Goal: Task Accomplishment & Management: Manage account settings

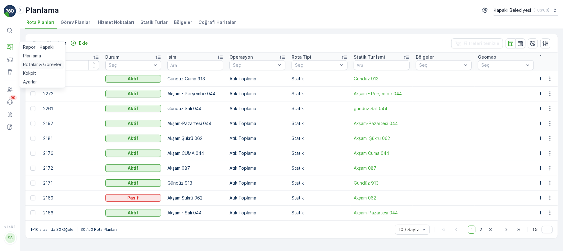
click at [53, 67] on p "Rotalar & Görevler" at bounding box center [42, 64] width 38 height 6
click at [55, 64] on p "Rotalar & Görevler" at bounding box center [42, 64] width 38 height 6
click at [33, 70] on p "Varlıklar" at bounding box center [31, 72] width 16 height 6
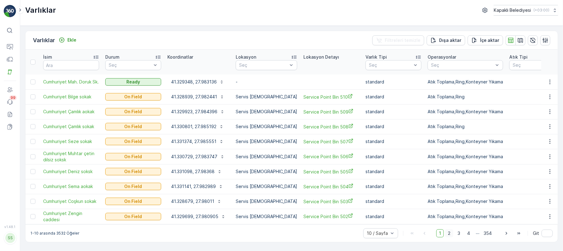
click at [450, 231] on span "2" at bounding box center [449, 233] width 8 height 8
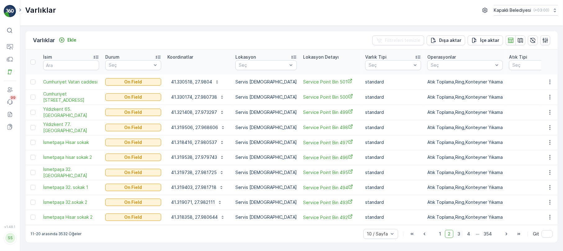
click at [460, 230] on span "3" at bounding box center [459, 234] width 8 height 8
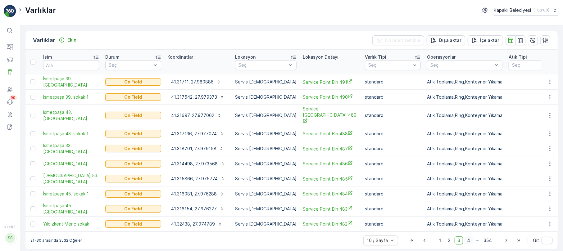
click at [469, 237] on span "4" at bounding box center [468, 241] width 9 height 8
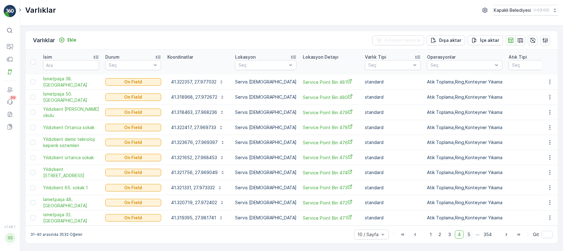
click at [469, 231] on span "5" at bounding box center [469, 235] width 8 height 8
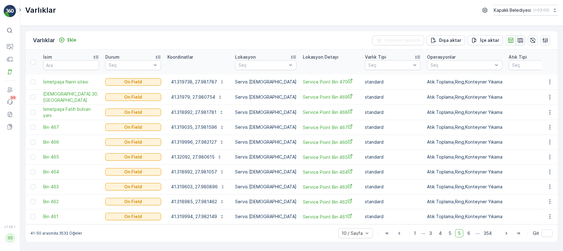
click at [521, 39] on icon "button" at bounding box center [520, 40] width 5 height 5
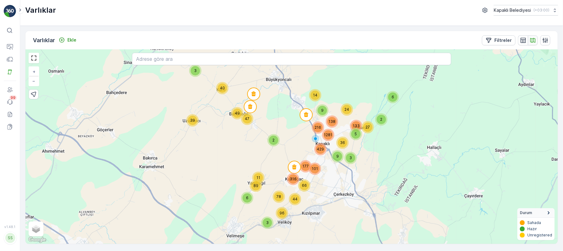
click at [533, 40] on icon "button" at bounding box center [533, 40] width 6 height 6
click at [525, 38] on icon "button" at bounding box center [522, 40] width 5 height 5
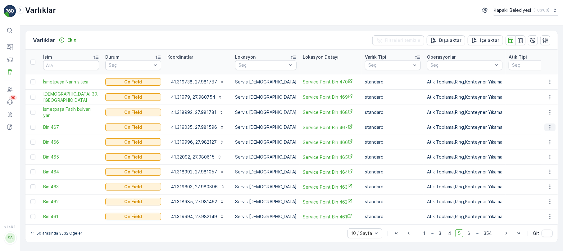
click at [548, 124] on icon "button" at bounding box center [550, 127] width 6 height 6
click at [534, 137] on span "Varlığı Düzenle" at bounding box center [527, 139] width 30 height 6
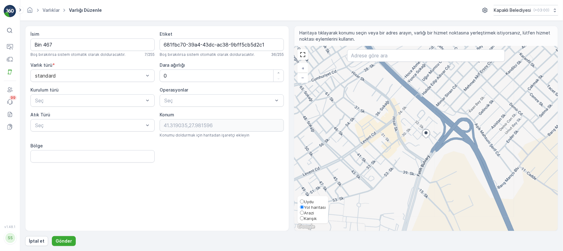
click at [304, 218] on input "Karışık" at bounding box center [302, 218] width 4 height 4
radio input "true"
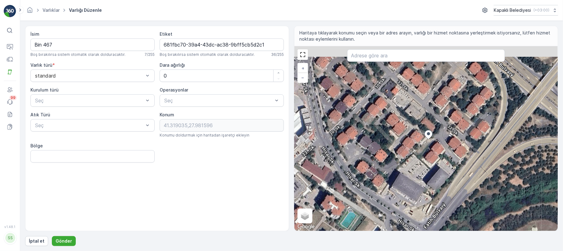
drag, startPoint x: 430, startPoint y: 129, endPoint x: 435, endPoint y: 152, distance: 22.9
click at [435, 152] on div "+ − Uydu Yol haritası Arazi Karışık Leaflet Klavye kısayolları Harita Verileri …" at bounding box center [425, 138] width 263 height 185
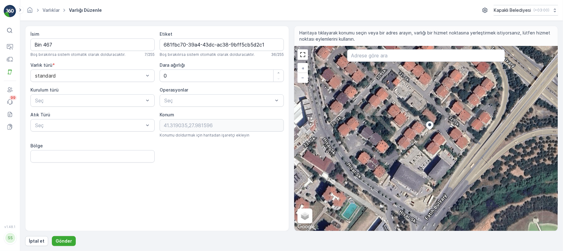
drag, startPoint x: 409, startPoint y: 183, endPoint x: 409, endPoint y: 168, distance: 15.2
click at [409, 168] on div "+ − Uydu Yol haritası Arazi Karışık Leaflet Klavye kısayolları Harita Verileri …" at bounding box center [425, 138] width 263 height 185
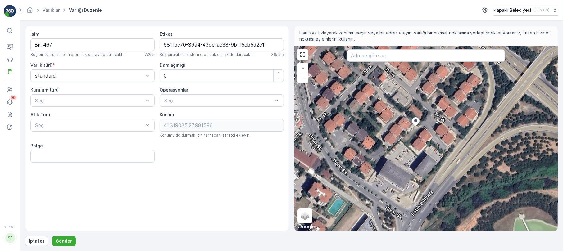
drag, startPoint x: 430, startPoint y: 169, endPoint x: 416, endPoint y: 165, distance: 14.5
click at [416, 165] on div "+ − Uydu Yol haritası Arazi Karışık Leaflet Klavye kısayolları Harita Verileri …" at bounding box center [425, 138] width 263 height 185
click at [70, 43] on input "Bin 467" at bounding box center [92, 44] width 124 height 12
type input "B"
type input "İsmatpaşa Aile Sağlık Mer."
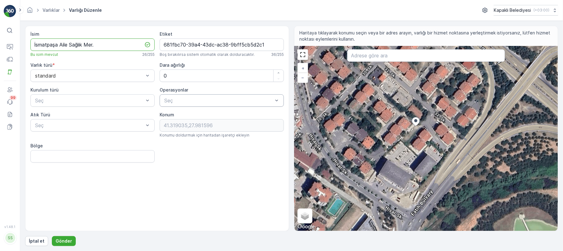
click at [269, 102] on div at bounding box center [219, 101] width 110 height 6
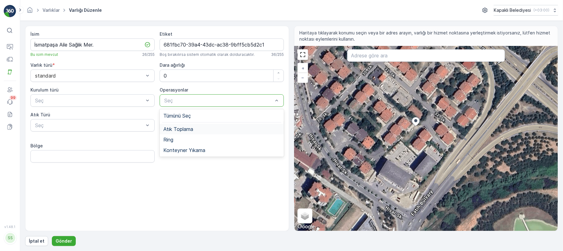
click at [177, 132] on span "Atık Toplama" at bounding box center [178, 129] width 30 height 6
click at [189, 140] on div "Ring" at bounding box center [221, 140] width 117 height 6
click at [187, 152] on span "Konteyner Yıkama" at bounding box center [184, 150] width 42 height 6
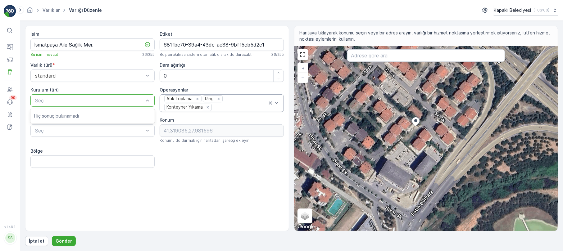
click at [83, 105] on div "Seç" at bounding box center [92, 100] width 124 height 12
click at [84, 132] on div at bounding box center [89, 131] width 110 height 6
click at [95, 161] on input "Bölge" at bounding box center [92, 162] width 124 height 12
type input "İsmetpaşa"
click at [57, 241] on p "Gönder" at bounding box center [64, 241] width 16 height 6
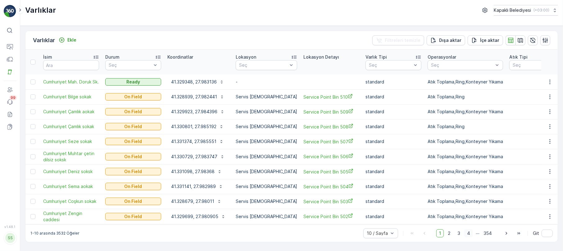
click at [471, 230] on span "4" at bounding box center [468, 233] width 9 height 8
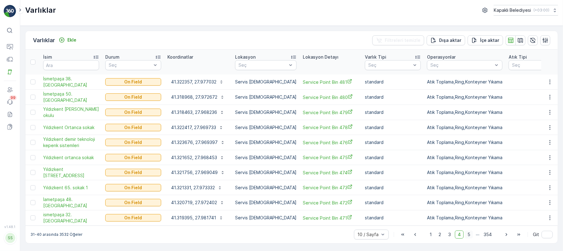
click at [470, 231] on span "5" at bounding box center [469, 235] width 8 height 8
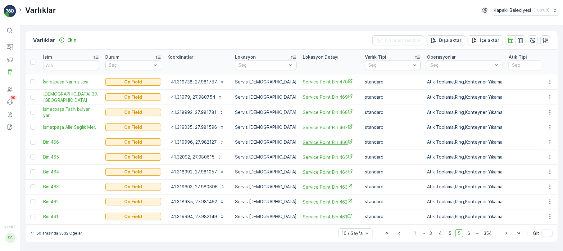
click at [348, 139] on icon "Service Point Bin 466" at bounding box center [350, 141] width 5 height 5
click at [548, 139] on icon "button" at bounding box center [550, 142] width 6 height 6
click at [539, 156] on span "Varlığı Düzenle" at bounding box center [527, 154] width 30 height 6
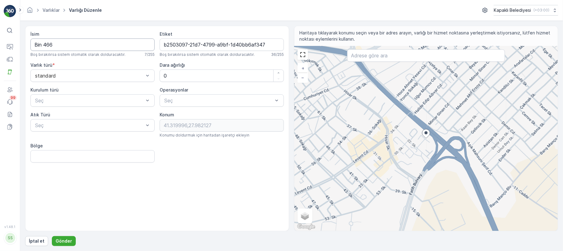
click at [66, 48] on input "Bin 466" at bounding box center [92, 44] width 124 height 12
type input "B"
type input "ismetpaşa setrus sitesi"
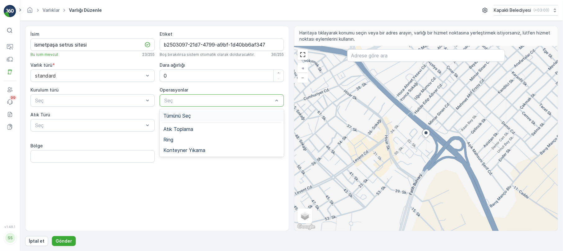
click at [234, 99] on div at bounding box center [219, 101] width 110 height 6
click at [192, 131] on span "Atık Toplama" at bounding box center [178, 129] width 30 height 6
drag, startPoint x: 180, startPoint y: 130, endPoint x: 180, endPoint y: 141, distance: 11.2
click at [180, 141] on div "Tümünü Seç Atık Toplama Ring Konteyner Yıkama" at bounding box center [222, 133] width 124 height 48
click at [179, 140] on div "Ring" at bounding box center [221, 140] width 117 height 6
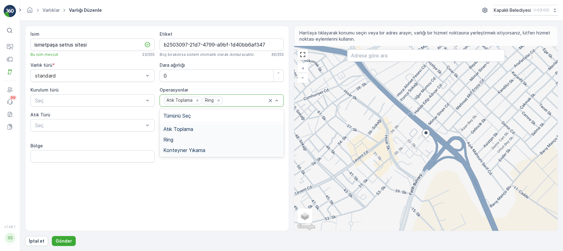
click at [173, 151] on span "Konteyner Yıkama" at bounding box center [184, 150] width 42 height 6
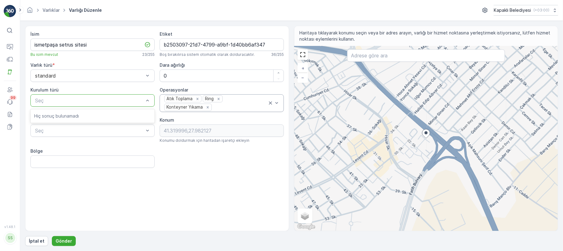
click at [95, 105] on div "Seç" at bounding box center [92, 100] width 124 height 12
click at [97, 129] on div at bounding box center [89, 131] width 110 height 6
click at [99, 166] on input "Bölge" at bounding box center [92, 162] width 124 height 12
type input "İsmetpaşa"
click at [62, 240] on p "Gönder" at bounding box center [64, 241] width 16 height 6
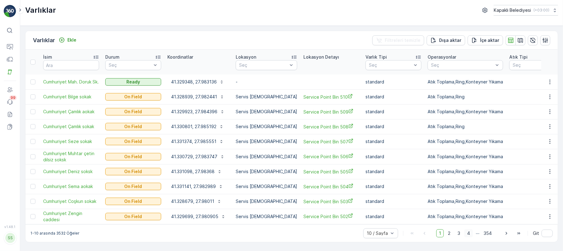
click at [468, 230] on span "4" at bounding box center [468, 233] width 9 height 8
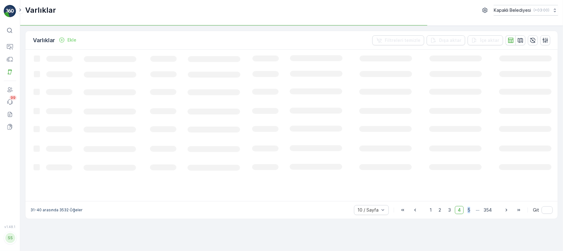
click at [468, 230] on div "Varlıklar Ekle Filtreleri temizle Dışa aktar İçe aktar Loading... 31-40 arasınd…" at bounding box center [291, 138] width 543 height 225
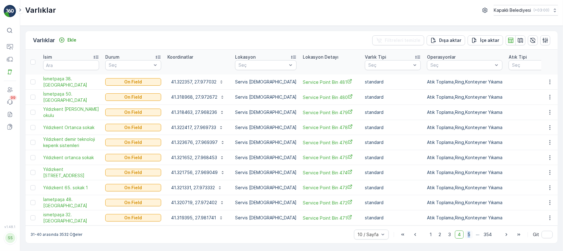
click at [472, 232] on span "5" at bounding box center [469, 235] width 8 height 8
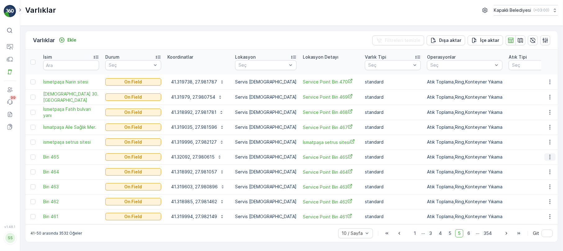
click at [548, 154] on icon "button" at bounding box center [550, 157] width 6 height 6
click at [539, 171] on span "Varlığı Düzenle" at bounding box center [527, 169] width 30 height 6
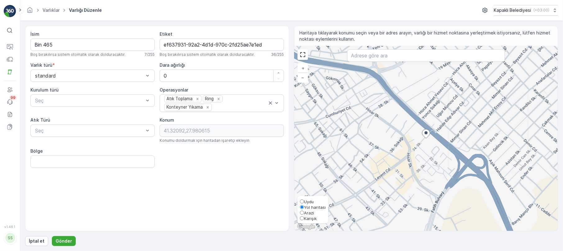
click at [302, 215] on label "Karışık" at bounding box center [313, 218] width 26 height 6
click at [302, 216] on input "Karışık" at bounding box center [302, 218] width 4 height 4
radio input "true"
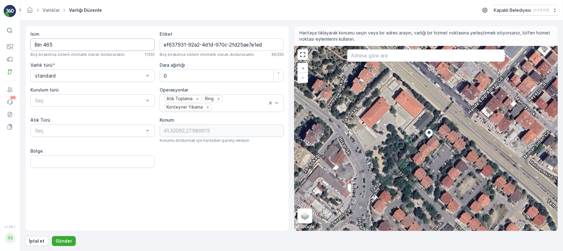
click at [59, 38] on div "İsim Bin 465 Boş bırakılırsa sistem otomatik olarak dolduracaktır. 7 / 255" at bounding box center [92, 44] width 124 height 26
click at [67, 42] on input "Bin 465" at bounding box center [92, 44] width 124 height 12
type input "B"
type input "İsmetpaşa 34. sokak"
click at [84, 137] on div "Seç" at bounding box center [92, 131] width 124 height 12
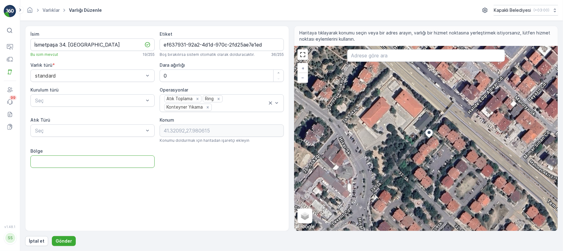
click at [89, 163] on input "Bölge" at bounding box center [92, 162] width 124 height 12
type input "İsmetpaşa"
click at [63, 242] on p "Gönder" at bounding box center [64, 241] width 16 height 6
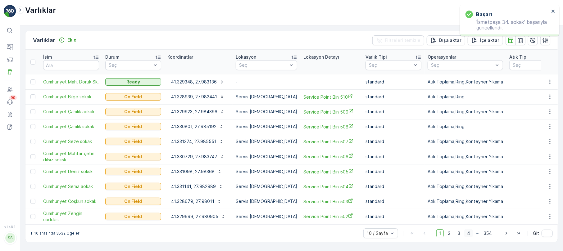
click at [471, 232] on span "4" at bounding box center [468, 233] width 9 height 8
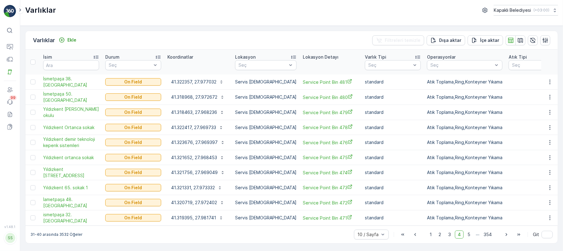
click at [471, 232] on span "5" at bounding box center [469, 235] width 8 height 8
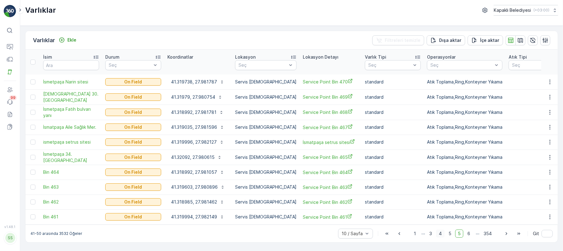
click at [471, 232] on span "6" at bounding box center [468, 234] width 8 height 8
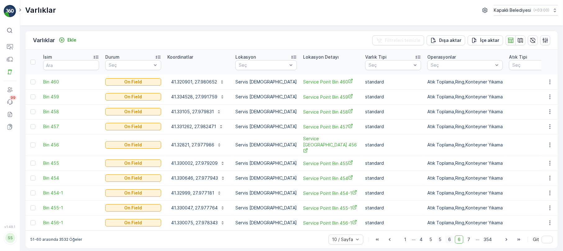
click at [452, 236] on span "6" at bounding box center [449, 240] width 8 height 8
click at [450, 236] on span "6" at bounding box center [449, 240] width 8 height 8
click at [441, 236] on span "5" at bounding box center [440, 240] width 8 height 8
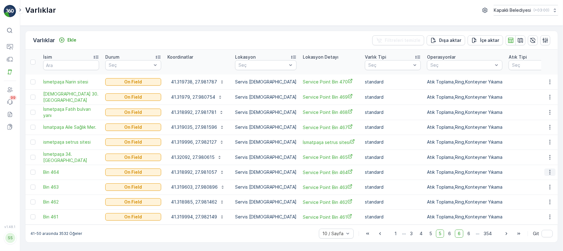
click at [546, 169] on button "button" at bounding box center [549, 172] width 11 height 7
click at [528, 183] on span "Varlığı Düzenle" at bounding box center [527, 184] width 30 height 6
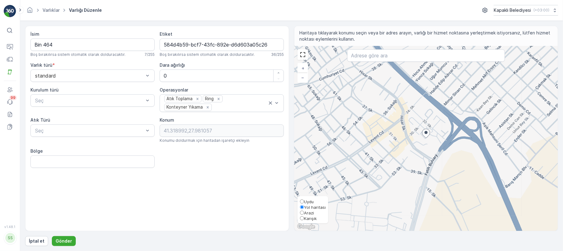
click at [303, 215] on label "Karışık" at bounding box center [313, 218] width 26 height 6
click at [303, 216] on input "Karışık" at bounding box center [302, 218] width 4 height 4
radio input "true"
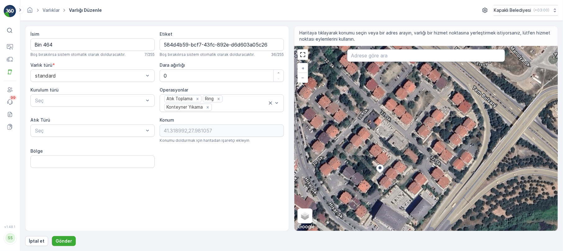
drag, startPoint x: 502, startPoint y: 153, endPoint x: 445, endPoint y: 189, distance: 67.3
click at [446, 189] on div "+ − Uydu Yol haritası Arazi Karışık Leaflet Klavye kısayolları Harita Verileri …" at bounding box center [425, 138] width 263 height 185
click at [58, 46] on input "Bin 464" at bounding box center [92, 44] width 124 height 12
type input "B"
type input "İsmetpaşa"
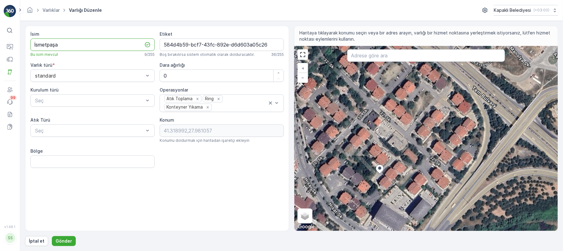
click at [76, 171] on div "İsim İsmetpaşa Bu isim mevcut 9 / 255 Etiket 584d4b59-bcf7-43fc-892e-d6d603a05c…" at bounding box center [157, 129] width 264 height 206
click at [77, 165] on input "Bölge" at bounding box center [92, 162] width 124 height 12
type input "İsmetpaşa"
click at [57, 241] on p "Gönder" at bounding box center [64, 241] width 16 height 6
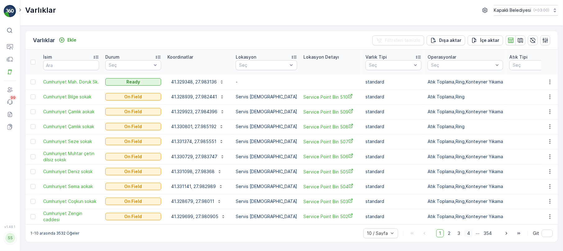
click at [471, 230] on span "4" at bounding box center [468, 233] width 9 height 8
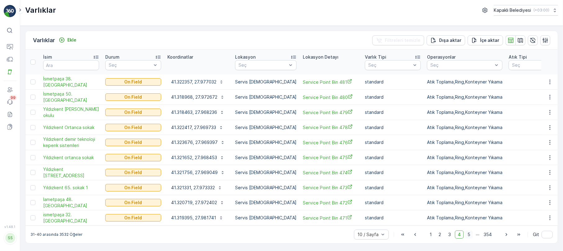
click at [469, 231] on span "5" at bounding box center [469, 235] width 8 height 8
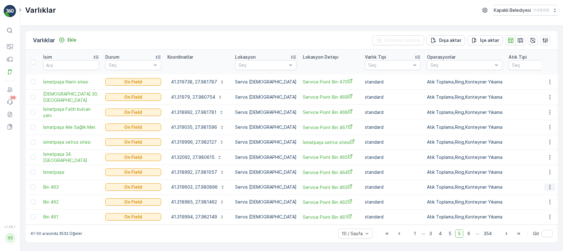
click at [551, 184] on icon "button" at bounding box center [550, 187] width 6 height 6
click at [544, 196] on div "Varlığı Düzenle" at bounding box center [535, 198] width 52 height 9
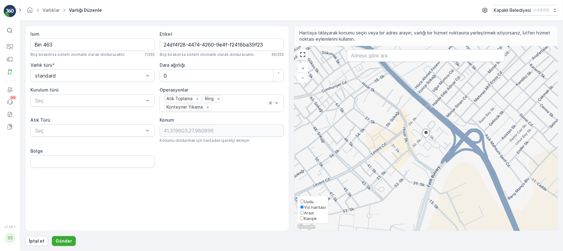
click at [302, 217] on input "Karışık" at bounding box center [302, 218] width 4 height 4
radio input "true"
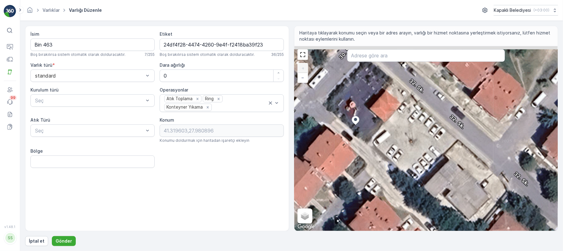
drag, startPoint x: 327, startPoint y: 95, endPoint x: 347, endPoint y: 131, distance: 41.4
click at [345, 125] on div "+ − Uydu Yol haritası Arazi Karışık Leaflet Klavye kısayolları Harita Verileri …" at bounding box center [425, 138] width 263 height 185
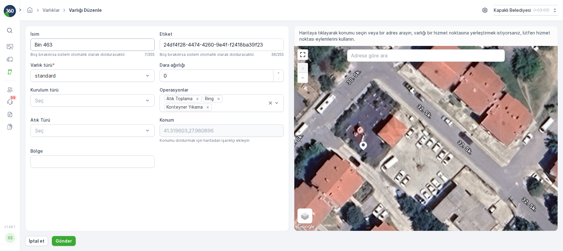
click at [68, 48] on input "Bin 463" at bounding box center [92, 44] width 124 height 12
type input "B"
click at [83, 46] on input "ismetpaşa SelahattinAltınışık" at bounding box center [92, 44] width 124 height 12
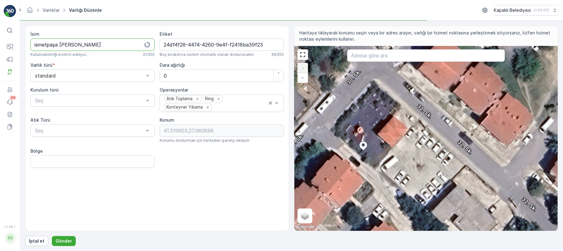
click at [106, 43] on input "ismetpaşa Selahattin Altınışık" at bounding box center [92, 44] width 124 height 12
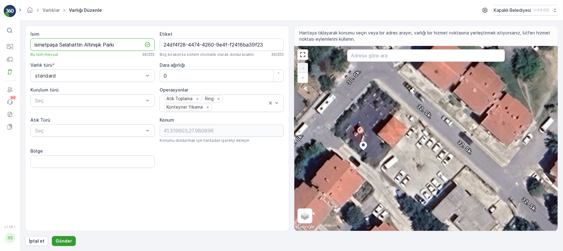
type input "ismetpaşa Selahattin Altınışık Parkı"
click at [65, 238] on p "Gönder" at bounding box center [64, 241] width 16 height 6
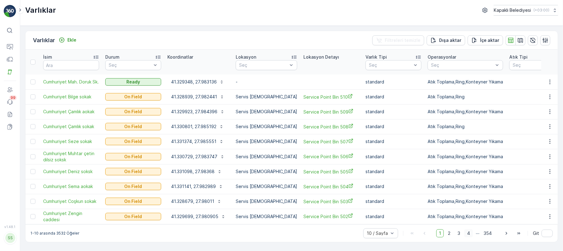
click at [468, 230] on span "4" at bounding box center [468, 233] width 9 height 8
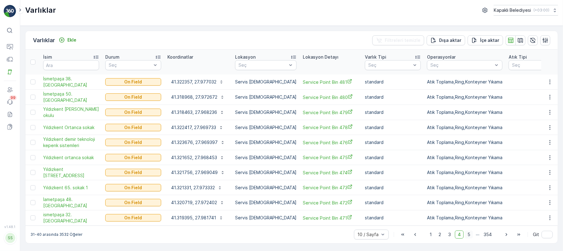
click at [469, 231] on span "5" at bounding box center [469, 235] width 8 height 8
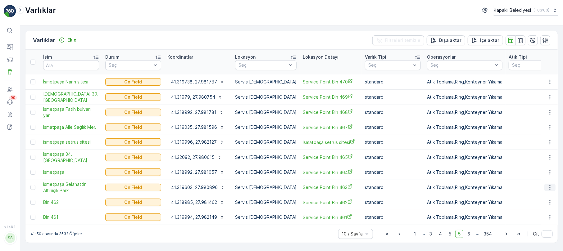
click at [552, 184] on icon "button" at bounding box center [550, 187] width 6 height 6
click at [526, 197] on span "Varlığı Düzenle" at bounding box center [527, 199] width 30 height 6
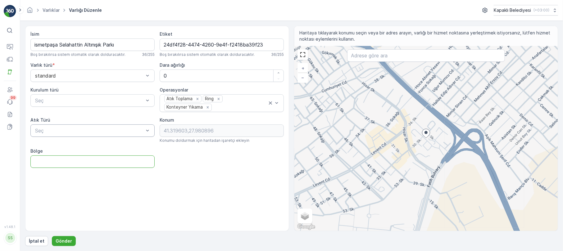
click at [102, 161] on input "Bölge" at bounding box center [92, 162] width 124 height 12
type input "İsmetpaşa"
click at [62, 242] on p "Gönder" at bounding box center [64, 241] width 16 height 6
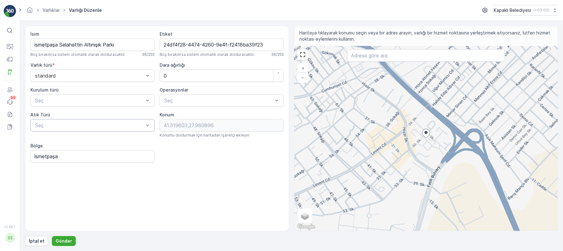
click at [145, 70] on div "Varlık türü * standard" at bounding box center [92, 72] width 124 height 20
click at [120, 93] on div "standard" at bounding box center [92, 91] width 117 height 6
click at [66, 242] on p "Gönder" at bounding box center [64, 241] width 16 height 6
click at [58, 240] on p "Gönder" at bounding box center [64, 241] width 16 height 6
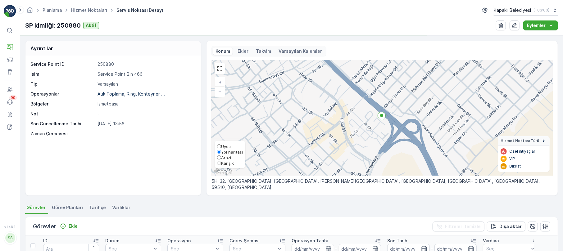
click at [224, 166] on span "Karışık" at bounding box center [227, 163] width 13 height 5
click at [221, 165] on input "Karışık" at bounding box center [219, 163] width 4 height 4
radio input "true"
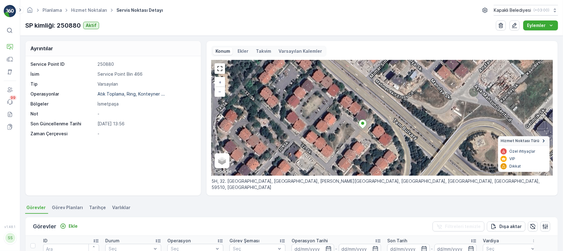
drag, startPoint x: 394, startPoint y: 113, endPoint x: 366, endPoint y: 133, distance: 34.5
click at [366, 133] on div "+ − Uydu Yol haritası Arazi Karışık Leaflet Klavye kısayolları Harita Verileri …" at bounding box center [381, 117] width 341 height 115
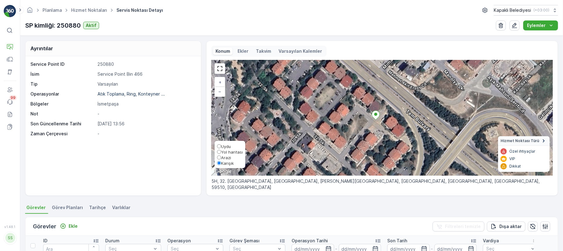
click at [220, 160] on input "Arazi" at bounding box center [219, 158] width 4 height 4
radio input "true"
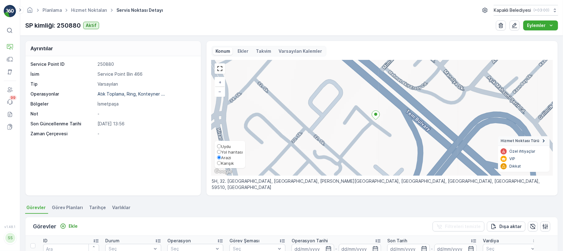
click at [220, 154] on input "Yol haritası" at bounding box center [219, 152] width 4 height 4
radio input "true"
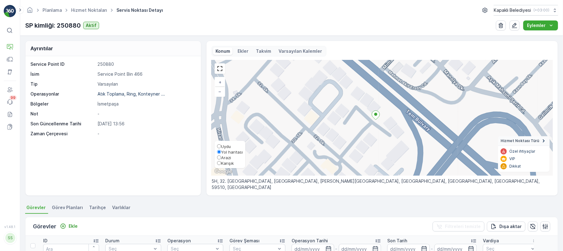
click at [220, 149] on label "Uydu" at bounding box center [230, 146] width 26 height 6
click at [220, 148] on input "Uydu" at bounding box center [219, 146] width 4 height 4
radio input "true"
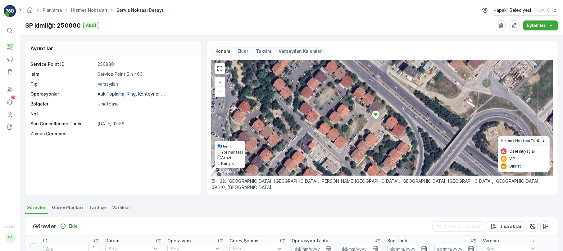
click at [219, 165] on input "Karışık" at bounding box center [219, 163] width 4 height 4
radio input "true"
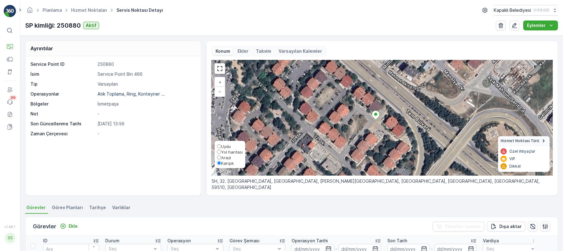
click at [217, 160] on input "Arazi" at bounding box center [219, 158] width 4 height 4
radio input "true"
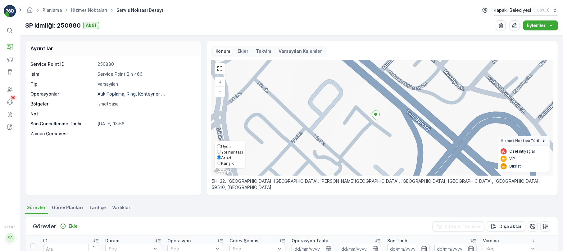
click at [219, 165] on input "Karışık" at bounding box center [219, 163] width 4 height 4
radio input "true"
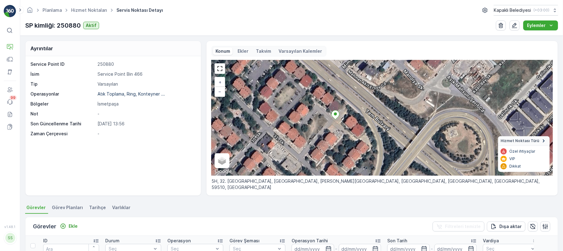
drag, startPoint x: 380, startPoint y: 138, endPoint x: 340, endPoint y: 138, distance: 40.4
click at [340, 138] on div "+ − Uydu Yol haritası Arazi Karışık Leaflet Klavye kısayolları Harita Verileri …" at bounding box center [381, 117] width 341 height 115
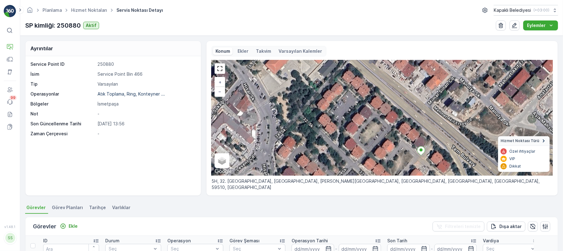
drag, startPoint x: 283, startPoint y: 126, endPoint x: 363, endPoint y: 158, distance: 86.0
click at [363, 158] on div "+ − Uydu Yol haritası Arazi Karışık Leaflet Klavye kısayolları Harita Verileri …" at bounding box center [381, 117] width 341 height 115
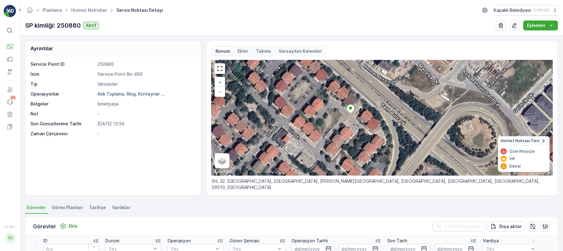
drag, startPoint x: 446, startPoint y: 149, endPoint x: 375, endPoint y: 107, distance: 82.3
click at [375, 107] on div "+ − Uydu Yol haritası Arazi Karışık Leaflet Klavye kısayolları Harita Verileri …" at bounding box center [381, 117] width 341 height 115
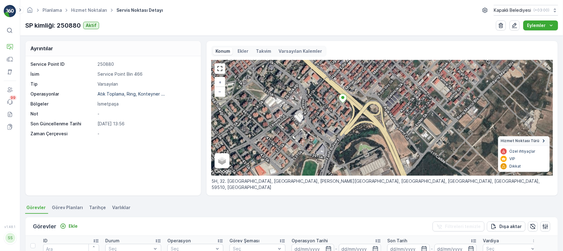
drag, startPoint x: 300, startPoint y: 123, endPoint x: 312, endPoint y: 114, distance: 15.3
click at [312, 114] on div "+ − Uydu Yol haritası Arazi Karışık Leaflet Klavye kısayolları Harita Verileri …" at bounding box center [381, 117] width 341 height 115
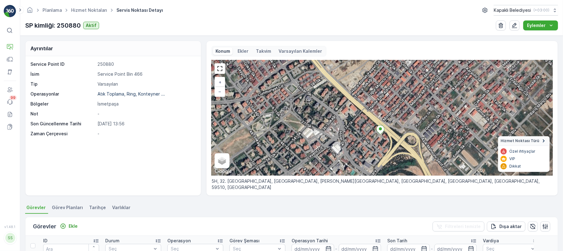
drag, startPoint x: 298, startPoint y: 102, endPoint x: 333, endPoint y: 136, distance: 48.7
click at [333, 136] on div "+ − Uydu Yol haritası Arazi Karışık Leaflet Klavye kısayolları Harita Verileri …" at bounding box center [381, 117] width 341 height 115
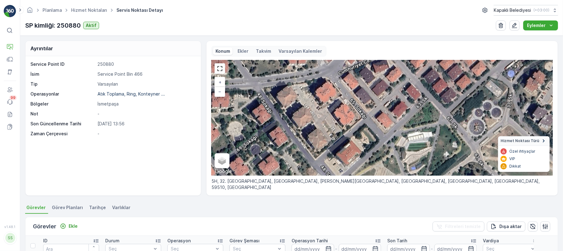
drag, startPoint x: 261, startPoint y: 123, endPoint x: 402, endPoint y: 165, distance: 147.7
click at [402, 165] on div "+ − Uydu Yol haritası Arazi Karışık Leaflet Klavye kısayolları Harita Verileri …" at bounding box center [381, 117] width 341 height 115
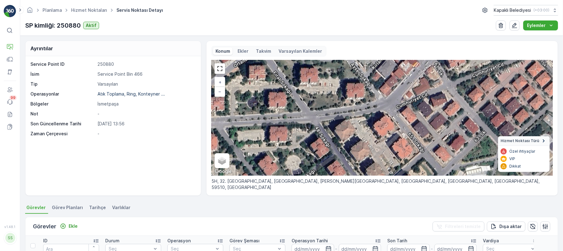
drag, startPoint x: 414, startPoint y: 122, endPoint x: 389, endPoint y: 132, distance: 26.3
click at [389, 132] on div "+ − Uydu Yol haritası Arazi Karışık Leaflet Klavye kısayolları Harita Verileri …" at bounding box center [381, 117] width 341 height 115
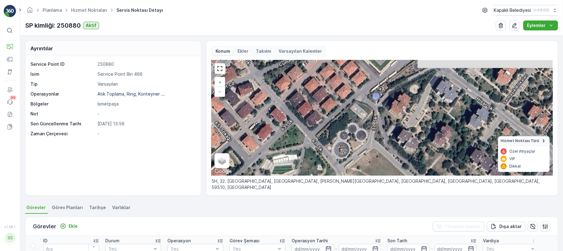
drag, startPoint x: 466, startPoint y: 115, endPoint x: 249, endPoint y: 111, distance: 216.8
click at [251, 111] on div "+ − Uydu Yol haritası Arazi Karışık Leaflet Klavye kısayolları Harita Verileri …" at bounding box center [381, 117] width 341 height 115
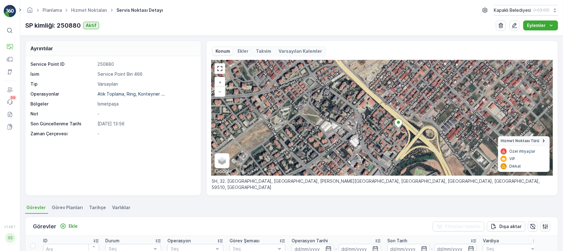
drag, startPoint x: 452, startPoint y: 158, endPoint x: 352, endPoint y: 130, distance: 104.1
click at [352, 130] on div "+ − Uydu Yol haritası Arazi Karışık Leaflet Klavye kısayolları Harita Verileri …" at bounding box center [381, 117] width 341 height 115
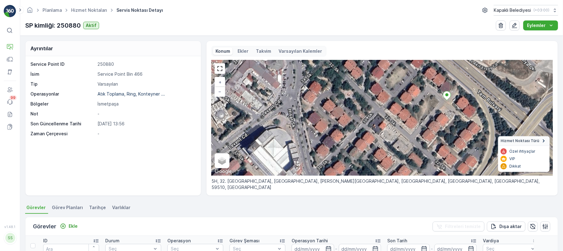
drag, startPoint x: 396, startPoint y: 100, endPoint x: 370, endPoint y: 161, distance: 66.1
click at [370, 161] on div "+ − Uydu Yol haritası Arazi Karışık Leaflet Klavye kısayolları Harita Verileri …" at bounding box center [381, 117] width 341 height 115
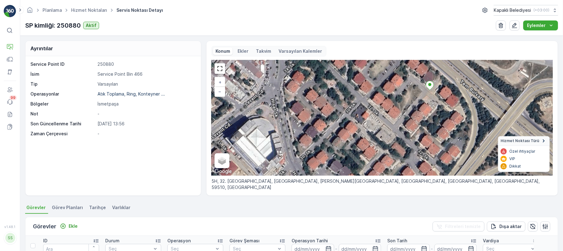
drag, startPoint x: 412, startPoint y: 130, endPoint x: 395, endPoint y: 120, distance: 19.9
click at [395, 120] on div "+ − Uydu Yol haritası Arazi Karışık Leaflet Klavye kısayolları Harita Verileri …" at bounding box center [381, 117] width 341 height 115
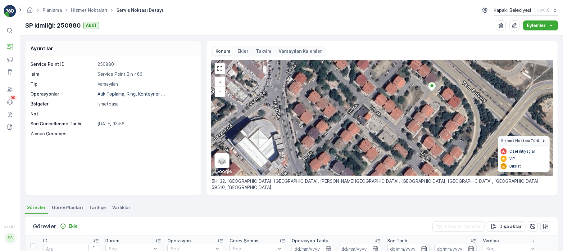
drag, startPoint x: 395, startPoint y: 114, endPoint x: 392, endPoint y: 122, distance: 8.5
click at [392, 122] on div "+ − Uydu Yol haritası Arazi Karışık Leaflet Klavye kısayolları Harita Verileri …" at bounding box center [381, 117] width 341 height 115
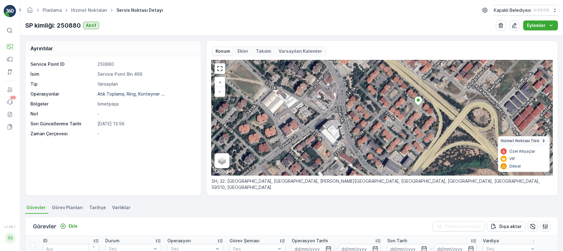
drag, startPoint x: 413, startPoint y: 101, endPoint x: 406, endPoint y: 107, distance: 8.8
click at [406, 107] on div "+ − Uydu Yol haritası Arazi Karışık Leaflet Klavye kısayolları Harita Verileri …" at bounding box center [381, 117] width 341 height 115
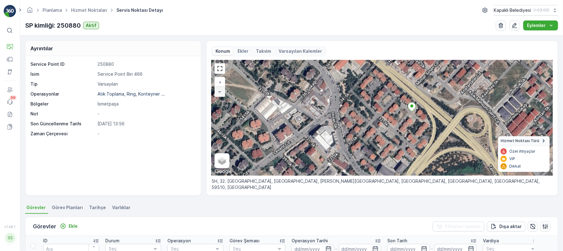
click at [215, 92] on link "−" at bounding box center [219, 91] width 9 height 9
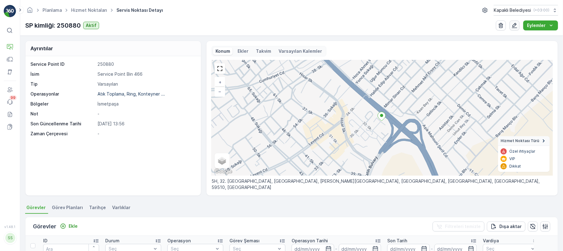
click at [515, 27] on icon "button" at bounding box center [514, 25] width 6 height 6
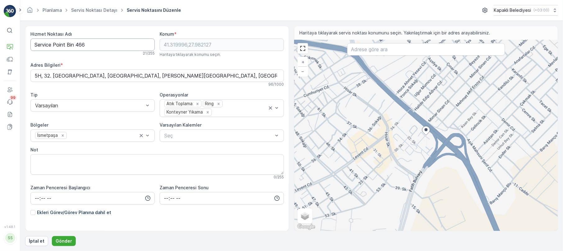
click at [103, 49] on Adı "Service Point Bin 466" at bounding box center [92, 44] width 124 height 12
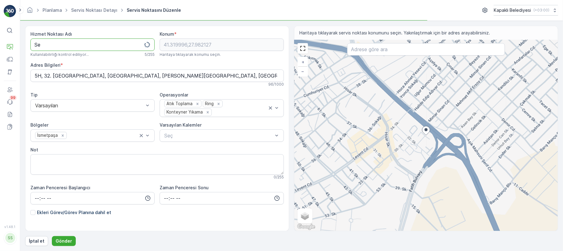
type Adı "S"
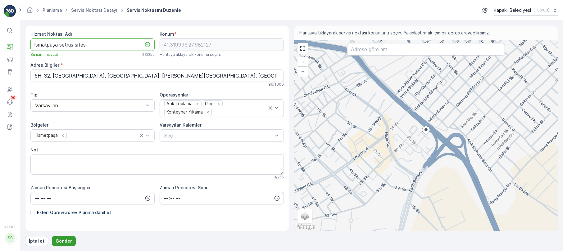
type Adı "İsmatpaşa setrus sitesi"
click at [60, 240] on p "Gönder" at bounding box center [64, 241] width 16 height 6
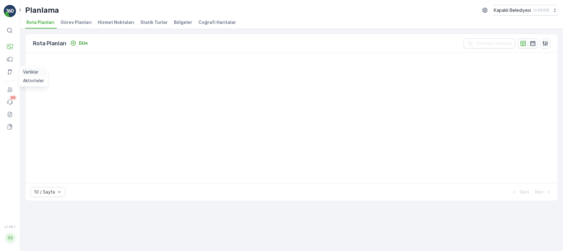
click at [31, 70] on p "Varlıklar" at bounding box center [31, 72] width 16 height 6
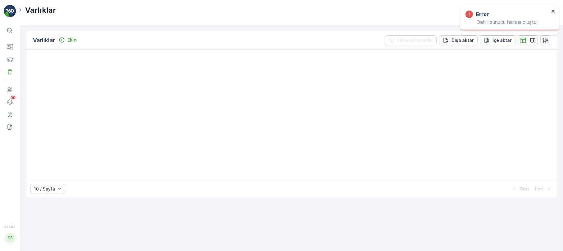
click at [13, 239] on div "SS" at bounding box center [10, 238] width 10 height 10
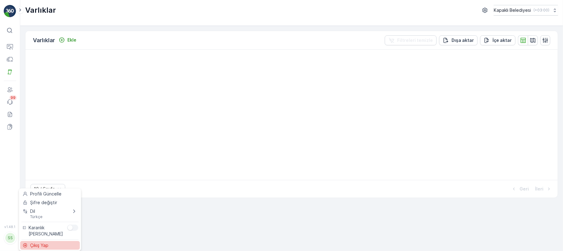
click at [32, 244] on span "Çıkış Yap" at bounding box center [39, 245] width 18 height 6
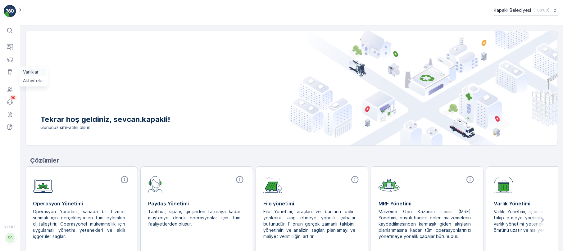
click at [40, 73] on link "Varlıklar" at bounding box center [33, 72] width 26 height 9
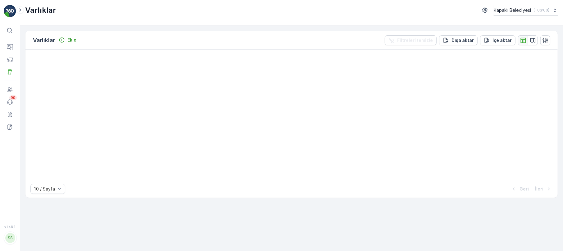
click at [522, 37] on icon "button" at bounding box center [523, 40] width 6 height 6
click at [518, 41] on button "button" at bounding box center [523, 40] width 10 height 10
click at [522, 41] on icon "button" at bounding box center [523, 40] width 6 height 6
click at [536, 41] on button "button" at bounding box center [533, 40] width 10 height 10
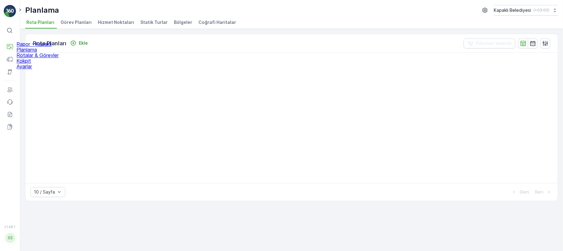
click at [32, 58] on p "Rotalar & Görevler" at bounding box center [37, 55] width 42 height 6
